Goal: Use online tool/utility: Use online tool/utility

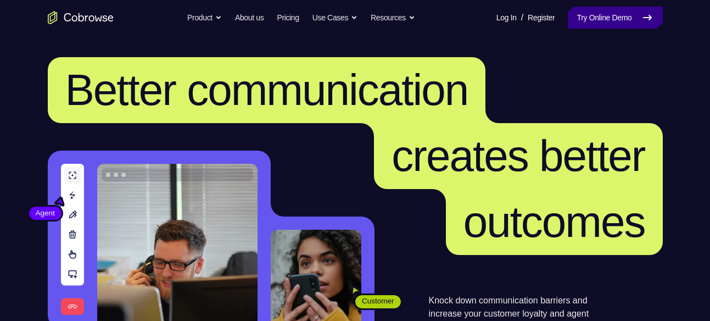
click at [587, 24] on link "Try Online Demo" at bounding box center [615, 18] width 94 height 22
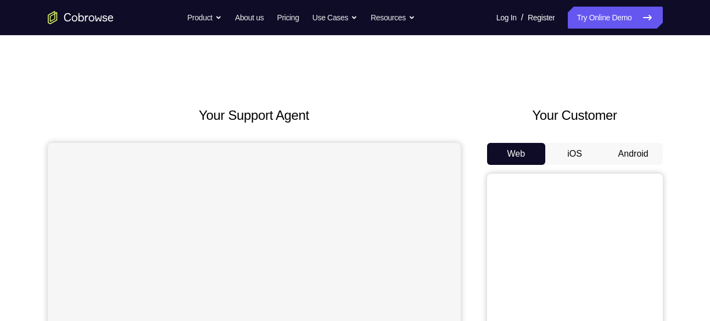
click at [622, 147] on button "Android" at bounding box center [633, 154] width 59 height 22
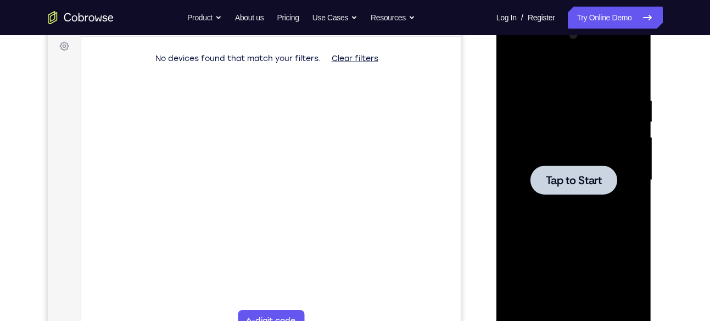
click at [572, 186] on span "Tap to Start" at bounding box center [574, 180] width 56 height 11
click at [602, 180] on span "Tap to Start" at bounding box center [574, 180] width 56 height 11
click at [598, 162] on div at bounding box center [574, 179] width 138 height 307
